Goal: Information Seeking & Learning: Learn about a topic

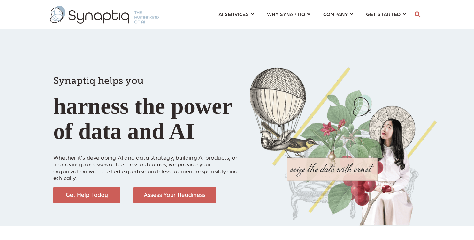
scroll to position [0, 3]
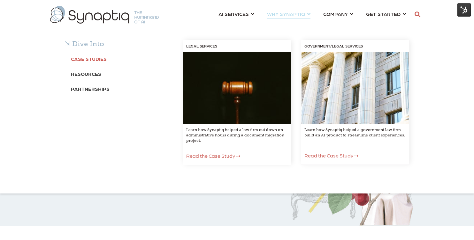
click at [98, 58] on b "Case Studies" at bounding box center [89, 59] width 36 height 6
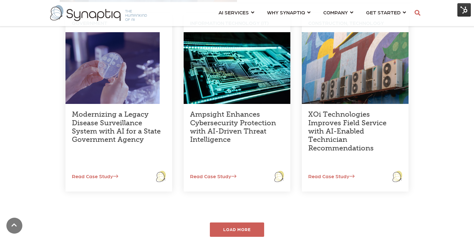
scroll to position [228, 0]
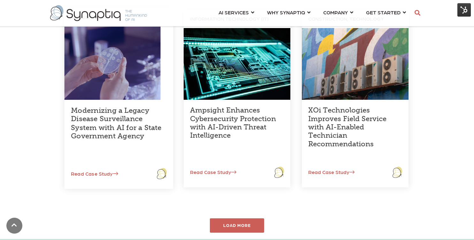
click at [123, 121] on link "Modernizing a Legacy Disease Surveillance System with AI for a State Government…" at bounding box center [116, 123] width 91 height 34
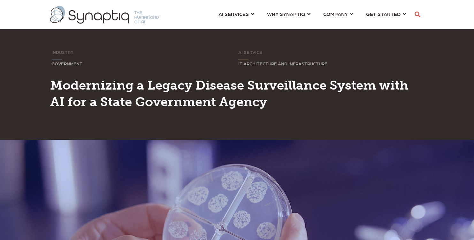
scroll to position [0, 3]
